Goal: Task Accomplishment & Management: Use online tool/utility

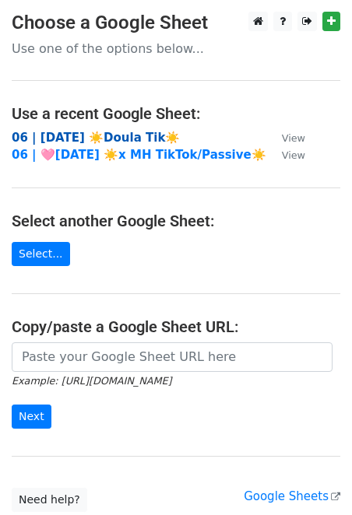
click at [103, 134] on strong "06 | [DATE] ☀️Doula Tik☀️" at bounding box center [96, 138] width 168 height 14
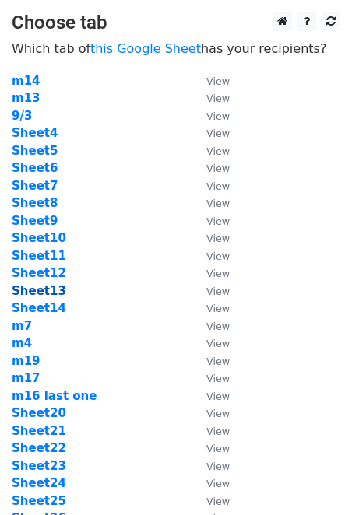
click at [41, 289] on strong "Sheet13" at bounding box center [39, 291] width 54 height 14
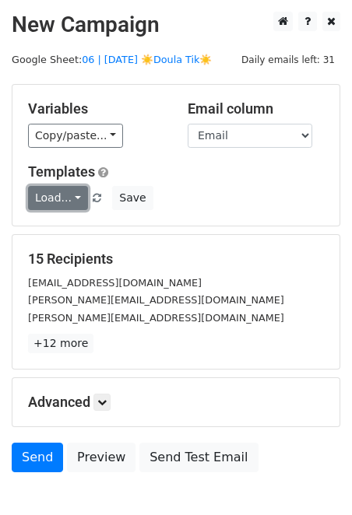
click at [57, 199] on link "Load..." at bounding box center [58, 198] width 60 height 24
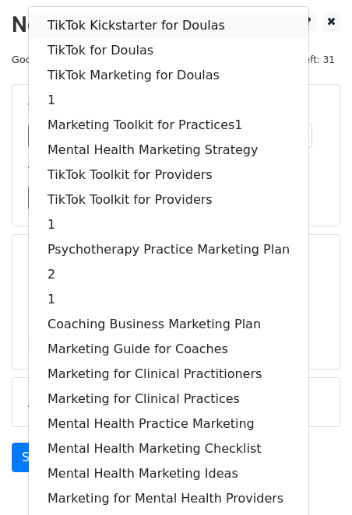
click at [122, 17] on link "TikTok Kickstarter for Doulas" at bounding box center [168, 25] width 279 height 25
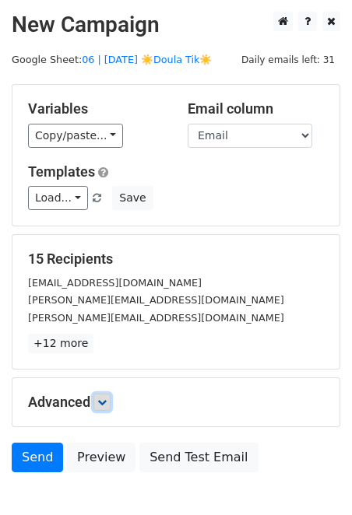
click at [103, 398] on icon at bounding box center [101, 402] width 9 height 9
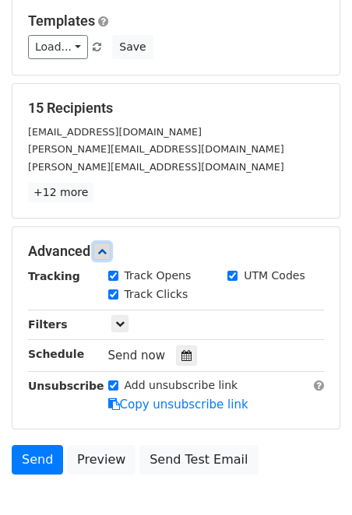
scroll to position [206, 0]
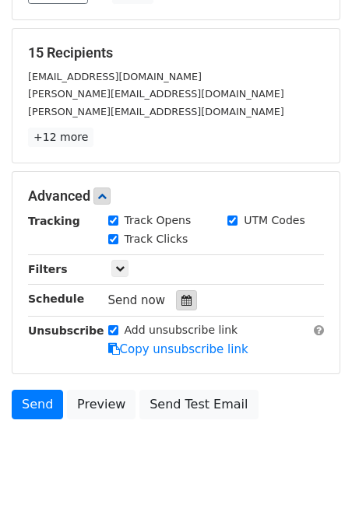
click at [184, 296] on icon at bounding box center [186, 300] width 10 height 11
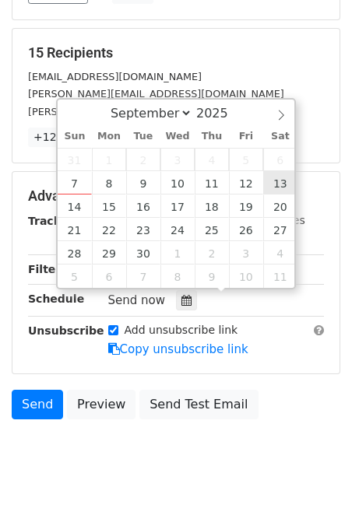
type input "2025-09-13 12:00"
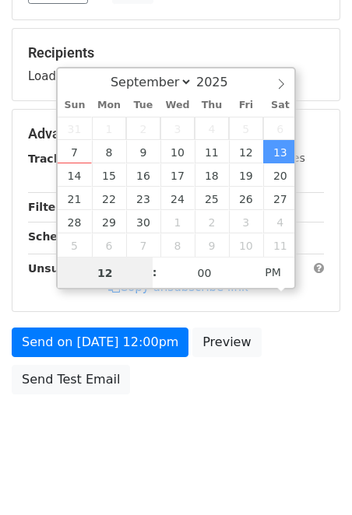
scroll to position [0, 0]
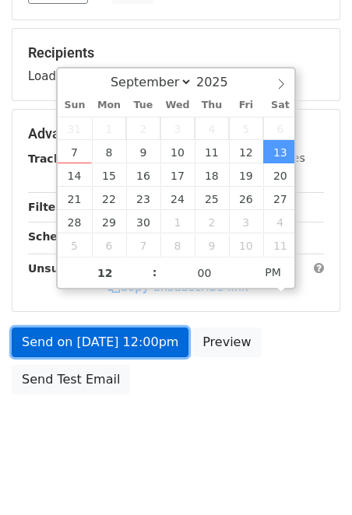
click at [134, 349] on link "Send on Sep 13 at 12:00pm" at bounding box center [100, 343] width 177 height 30
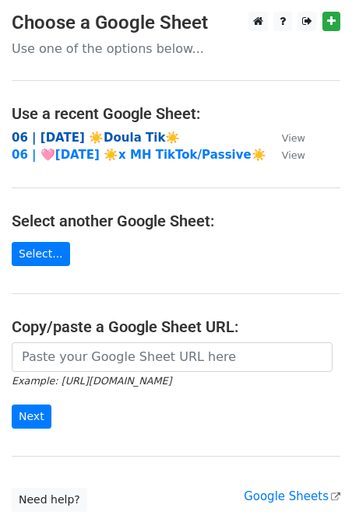
click at [104, 135] on strong "06 | [DATE] ☀️Doula Tik☀️" at bounding box center [96, 138] width 168 height 14
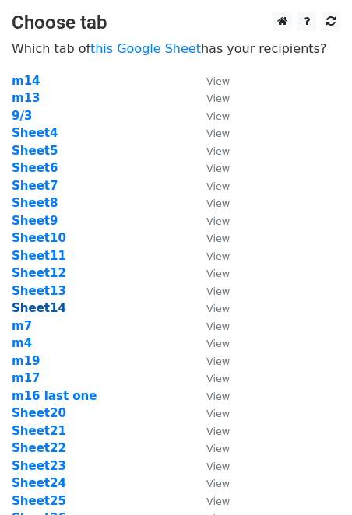
click at [47, 307] on strong "Sheet14" at bounding box center [39, 308] width 54 height 14
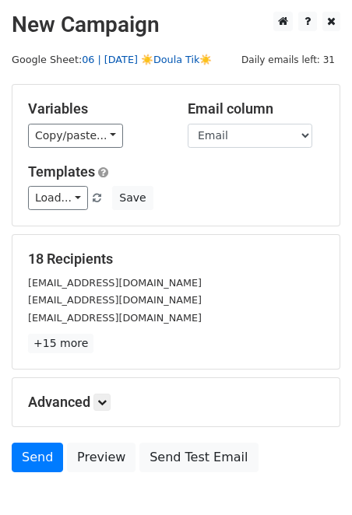
click at [142, 60] on link "06 | SEP 3 ☀️Doula Tik☀️" at bounding box center [147, 60] width 130 height 12
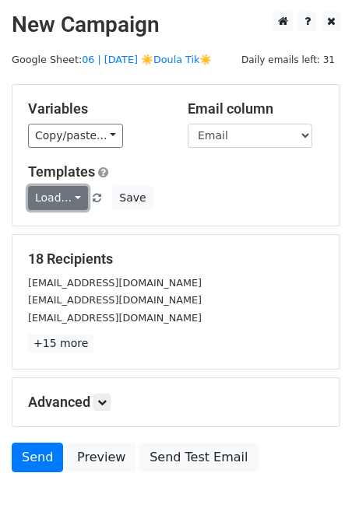
click at [68, 202] on link "Load..." at bounding box center [58, 198] width 60 height 24
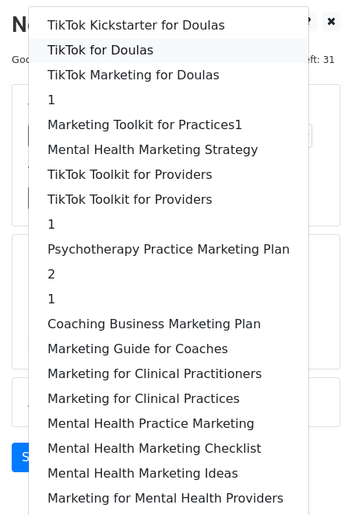
click at [153, 43] on link "TikTok for Doulas" at bounding box center [168, 50] width 279 height 25
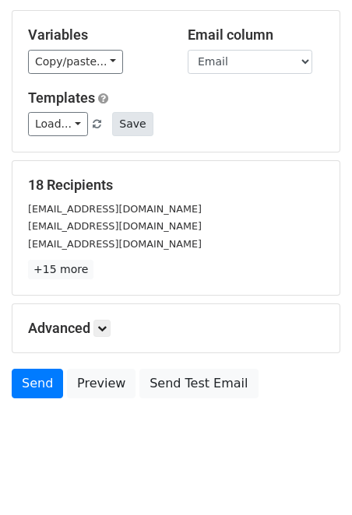
scroll to position [89, 0]
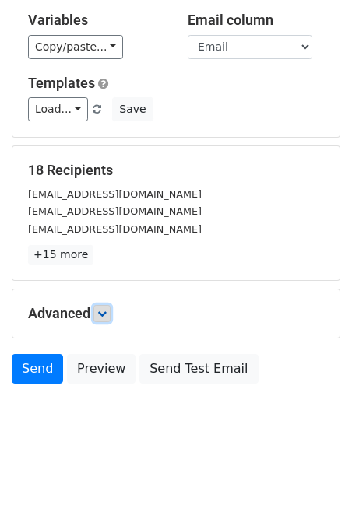
click at [107, 314] on icon at bounding box center [101, 313] width 9 height 9
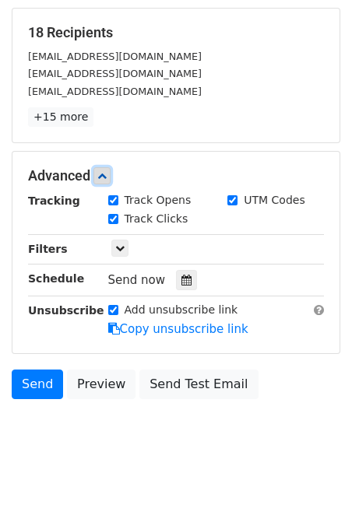
scroll to position [241, 0]
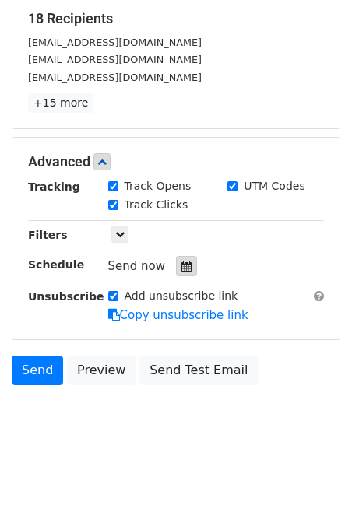
click at [181, 267] on icon at bounding box center [186, 266] width 10 height 11
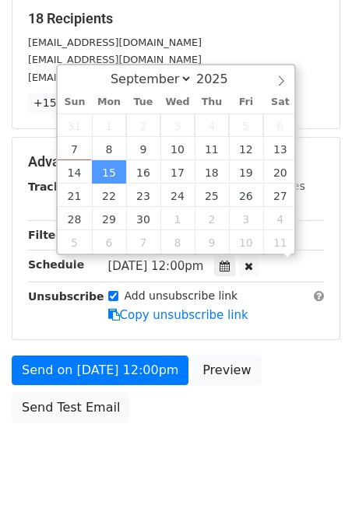
scroll to position [0, 0]
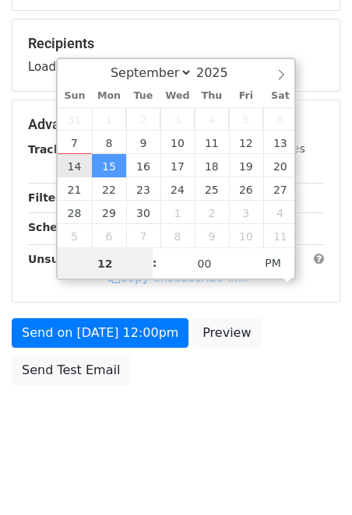
type input "2025-09-14 12:00"
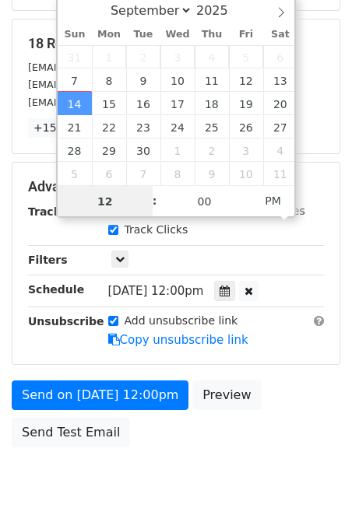
scroll to position [241, 0]
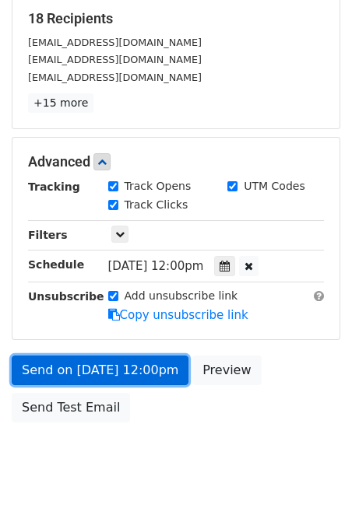
click at [121, 371] on link "Send on Sep 14 at 12:00pm" at bounding box center [100, 371] width 177 height 30
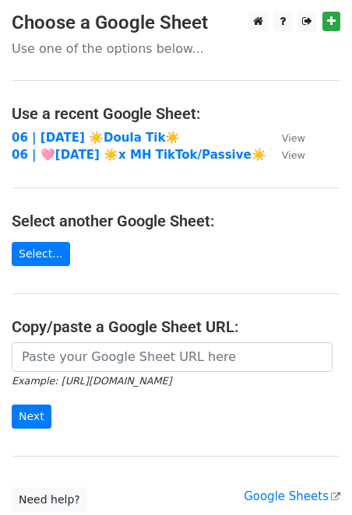
click at [97, 127] on main "Choose a Google Sheet Use one of the options below... Use a recent Google Sheet…" at bounding box center [176, 262] width 352 height 501
click at [97, 132] on strong "06 | SEP 3 ☀️Doula Tik☀️" at bounding box center [96, 138] width 168 height 14
